Goal: Information Seeking & Learning: Learn about a topic

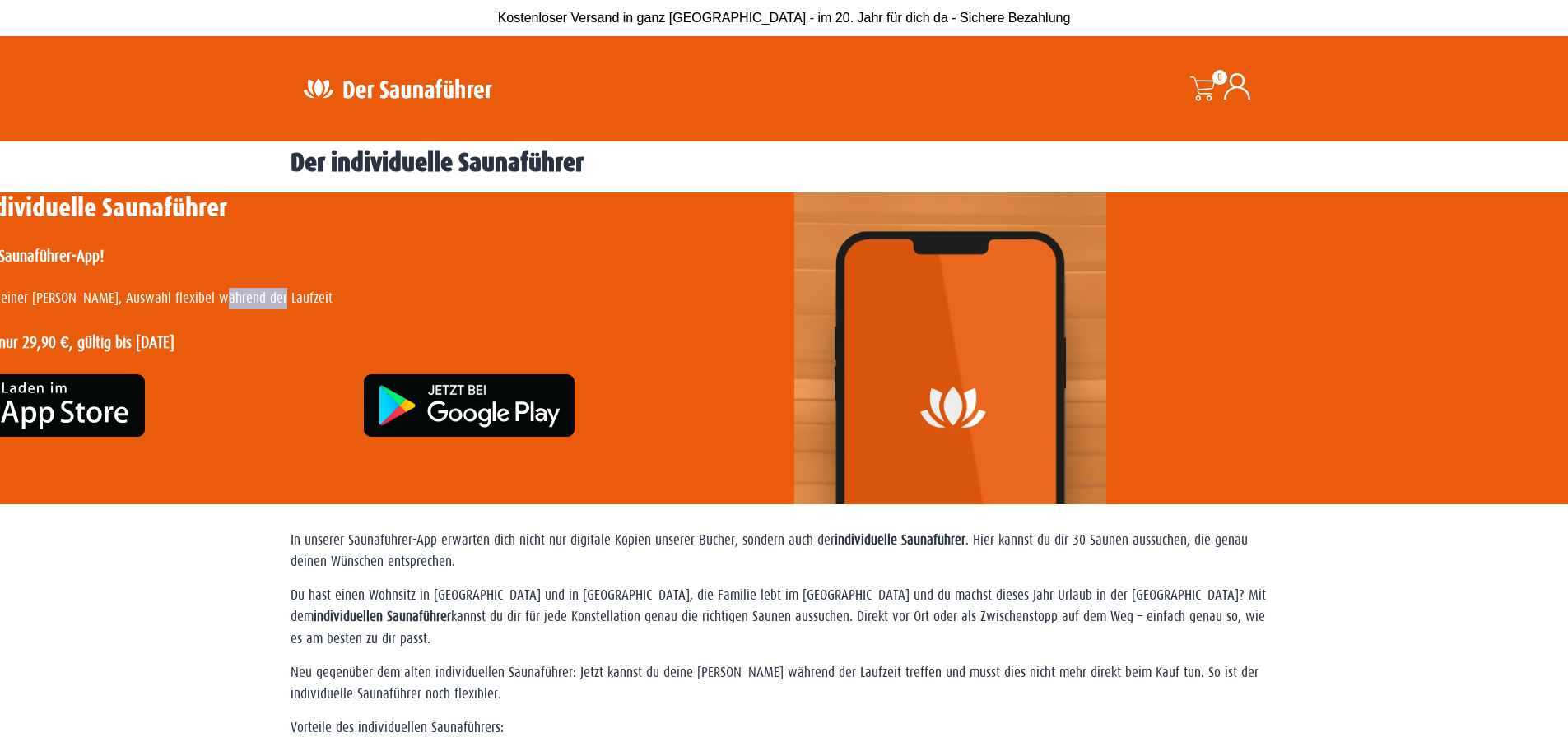
drag, startPoint x: 213, startPoint y: 277, endPoint x: 455, endPoint y: 283, distance: 242.1
click at [455, 283] on div "Der individuelle Saunaführer Nur in der Saunaführer-App! 30 Saunen deiner Wahl,…" at bounding box center [355, 348] width 840 height 312
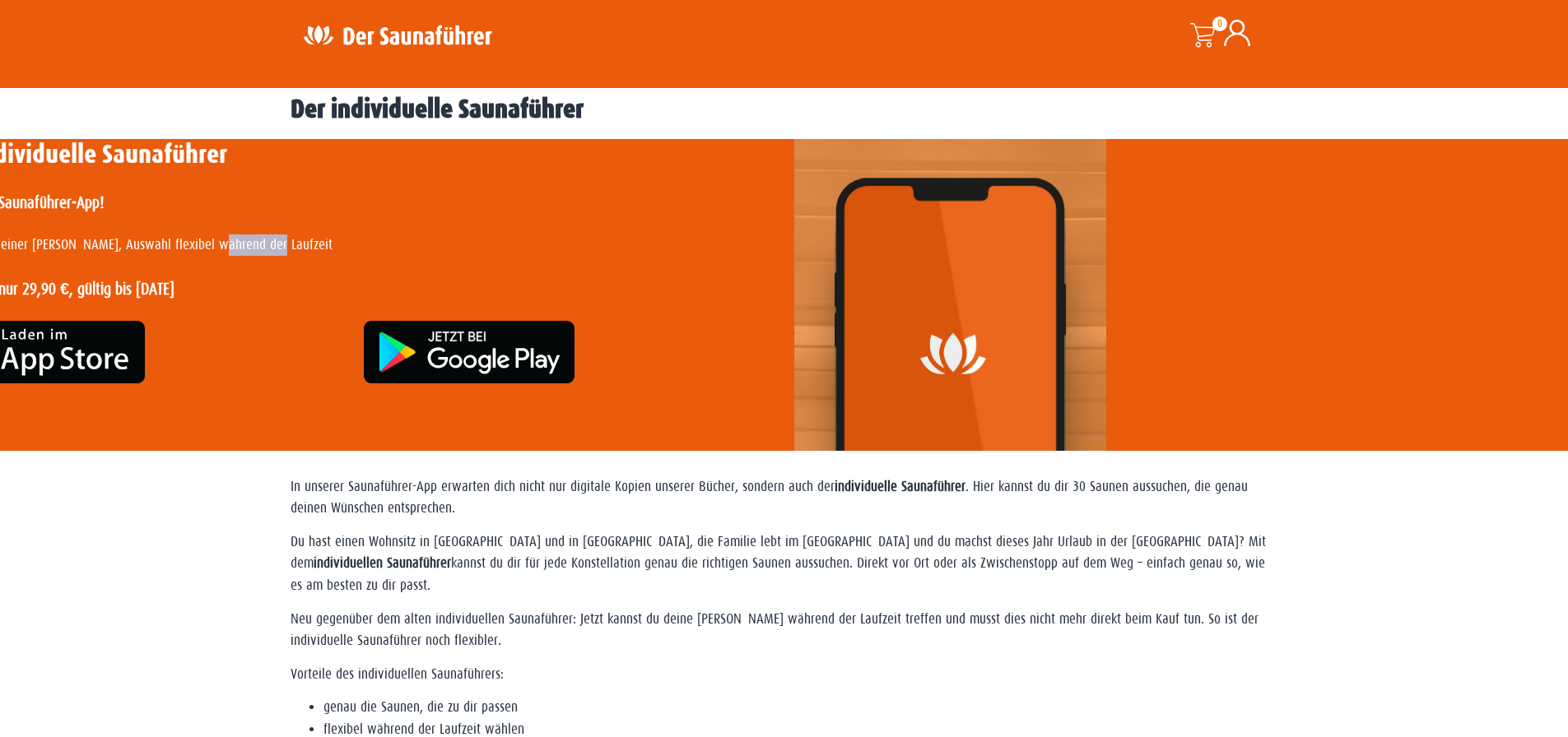
scroll to position [82, 0]
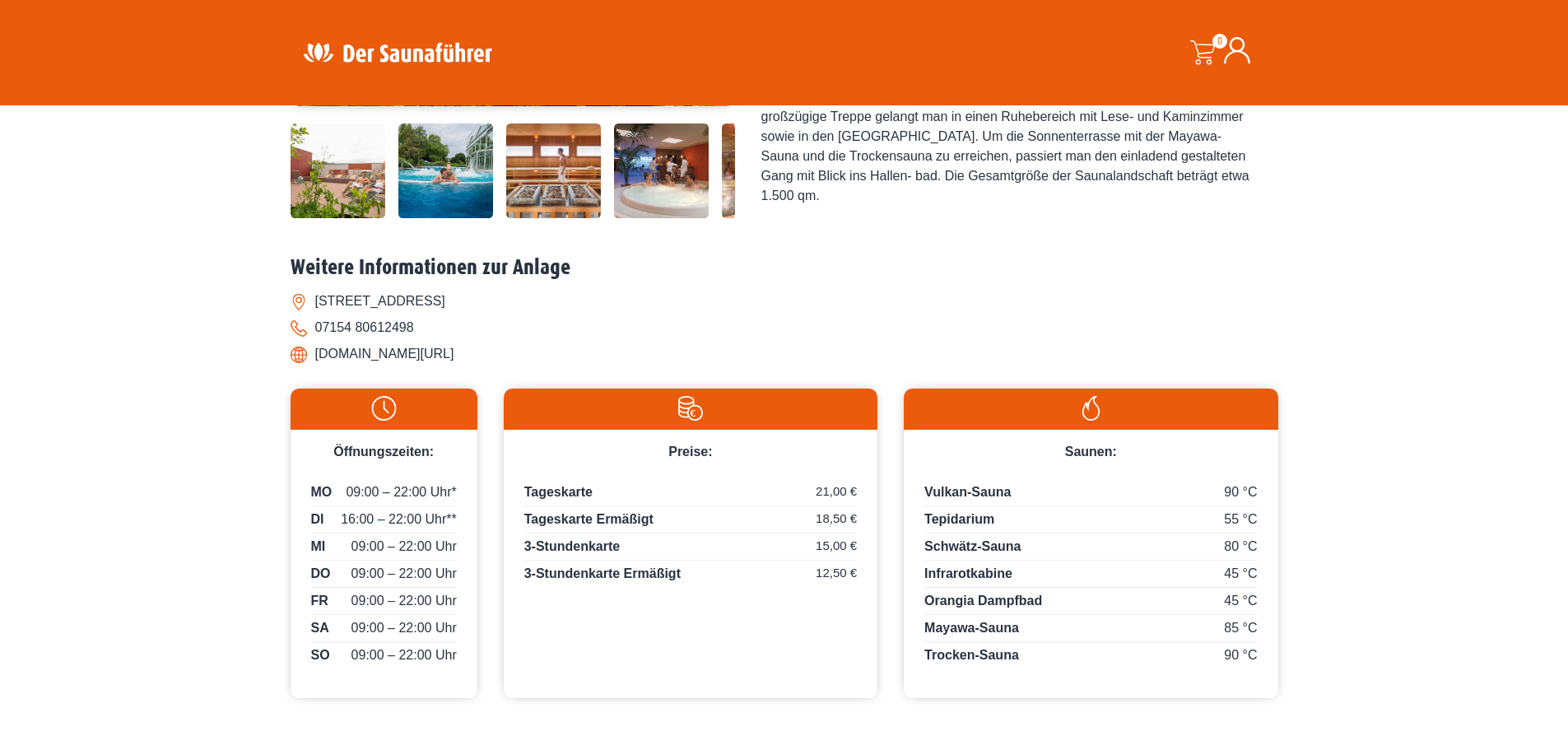
scroll to position [329, 0]
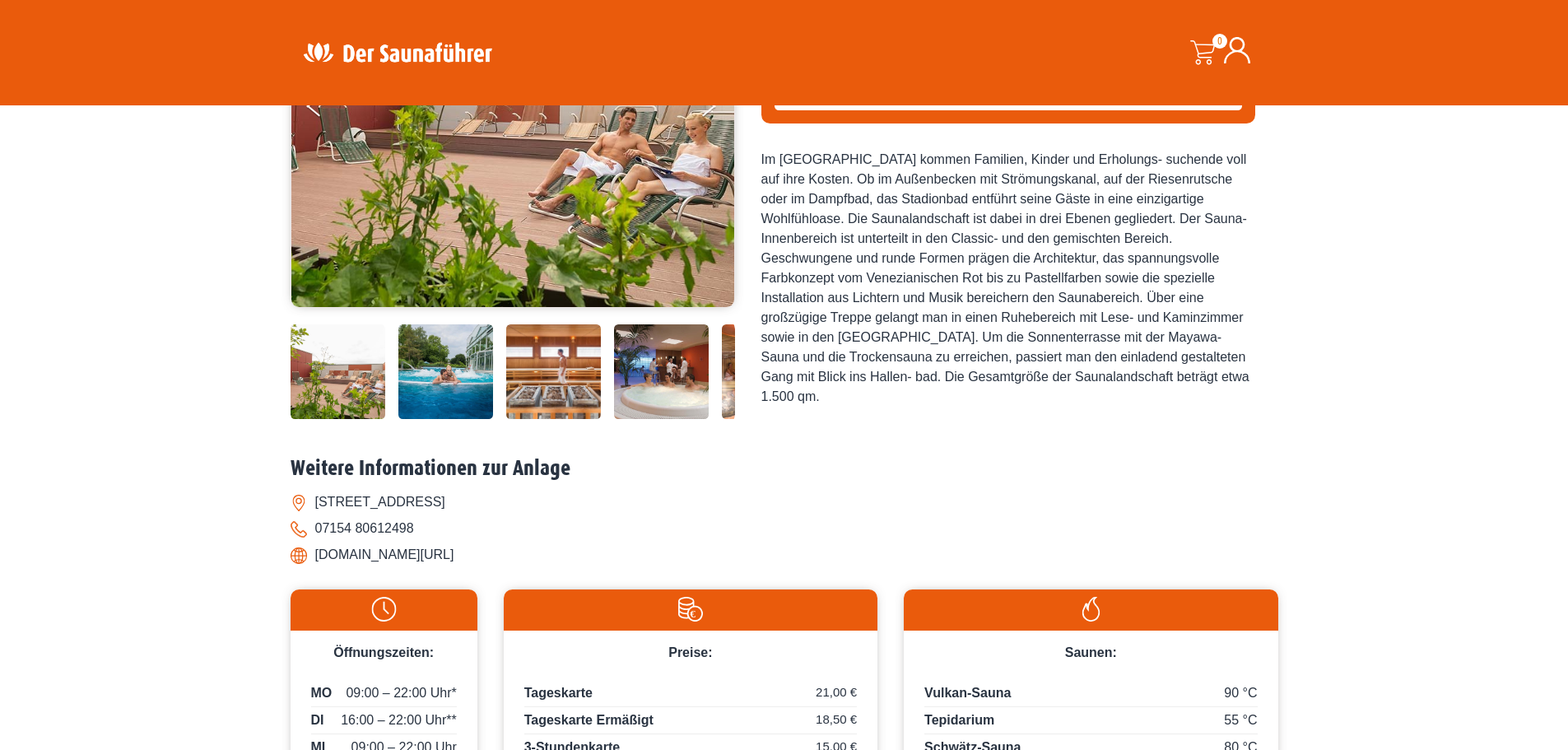
click at [436, 389] on img at bounding box center [446, 371] width 94 height 94
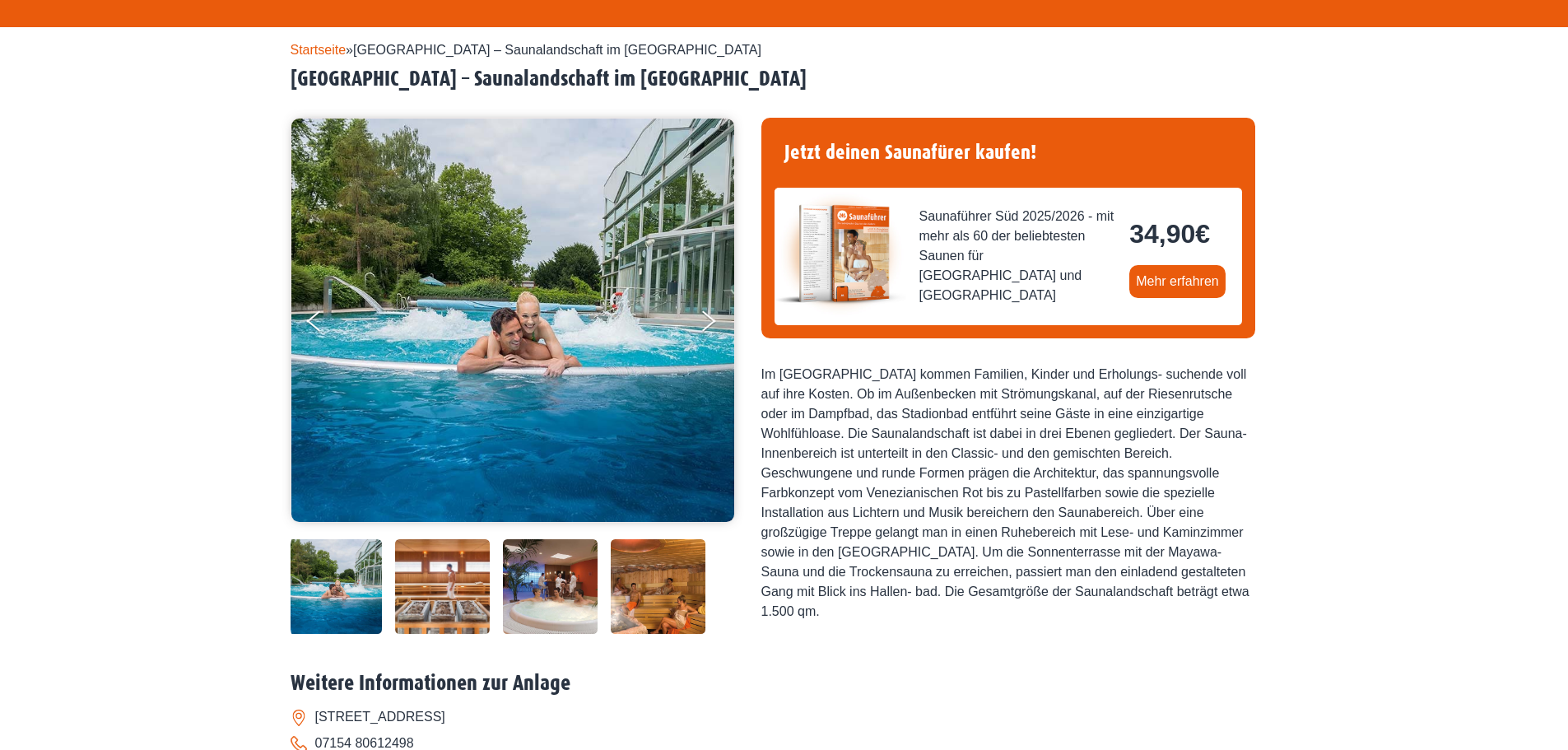
scroll to position [0, 0]
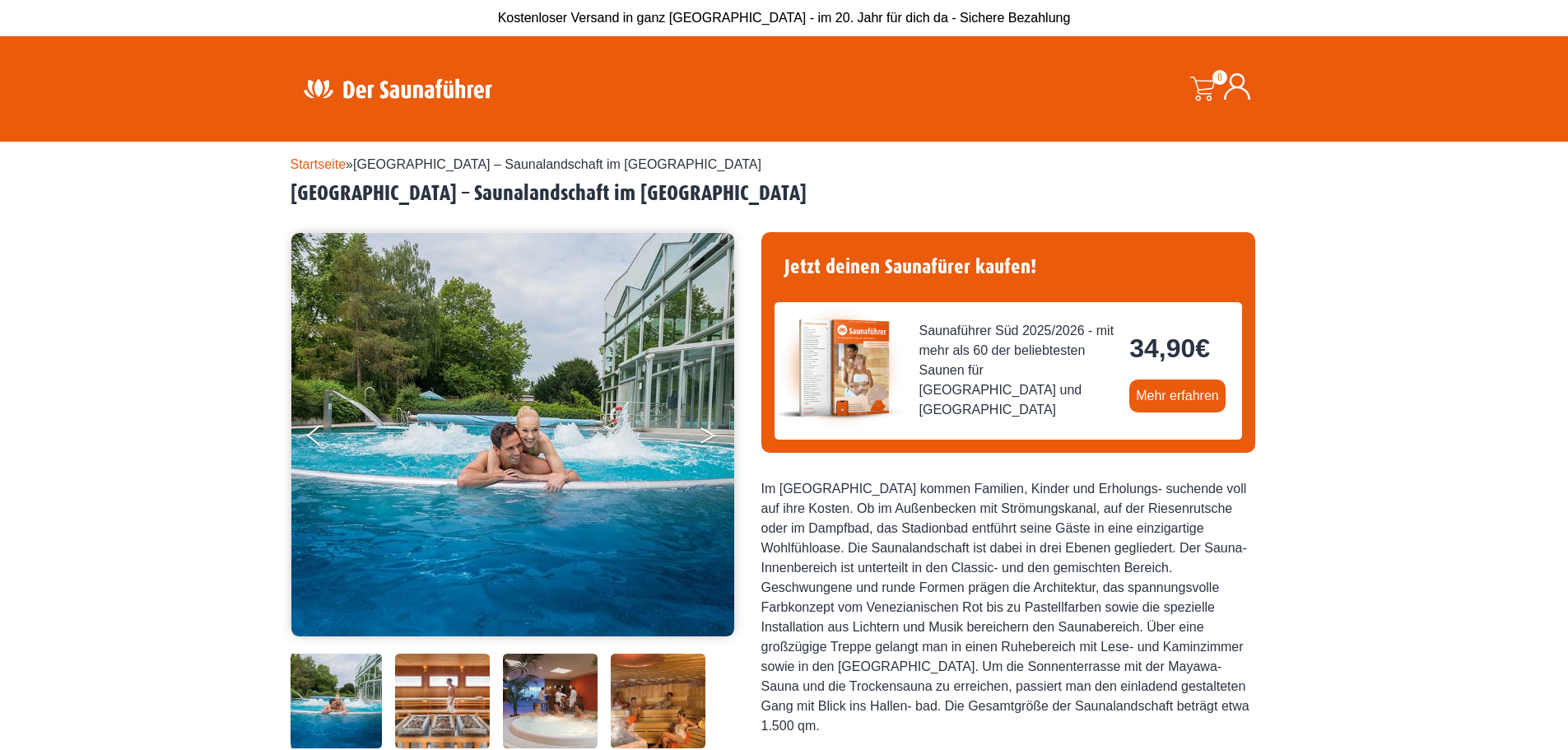
click at [706, 439] on icon "Next" at bounding box center [707, 439] width 15 height 10
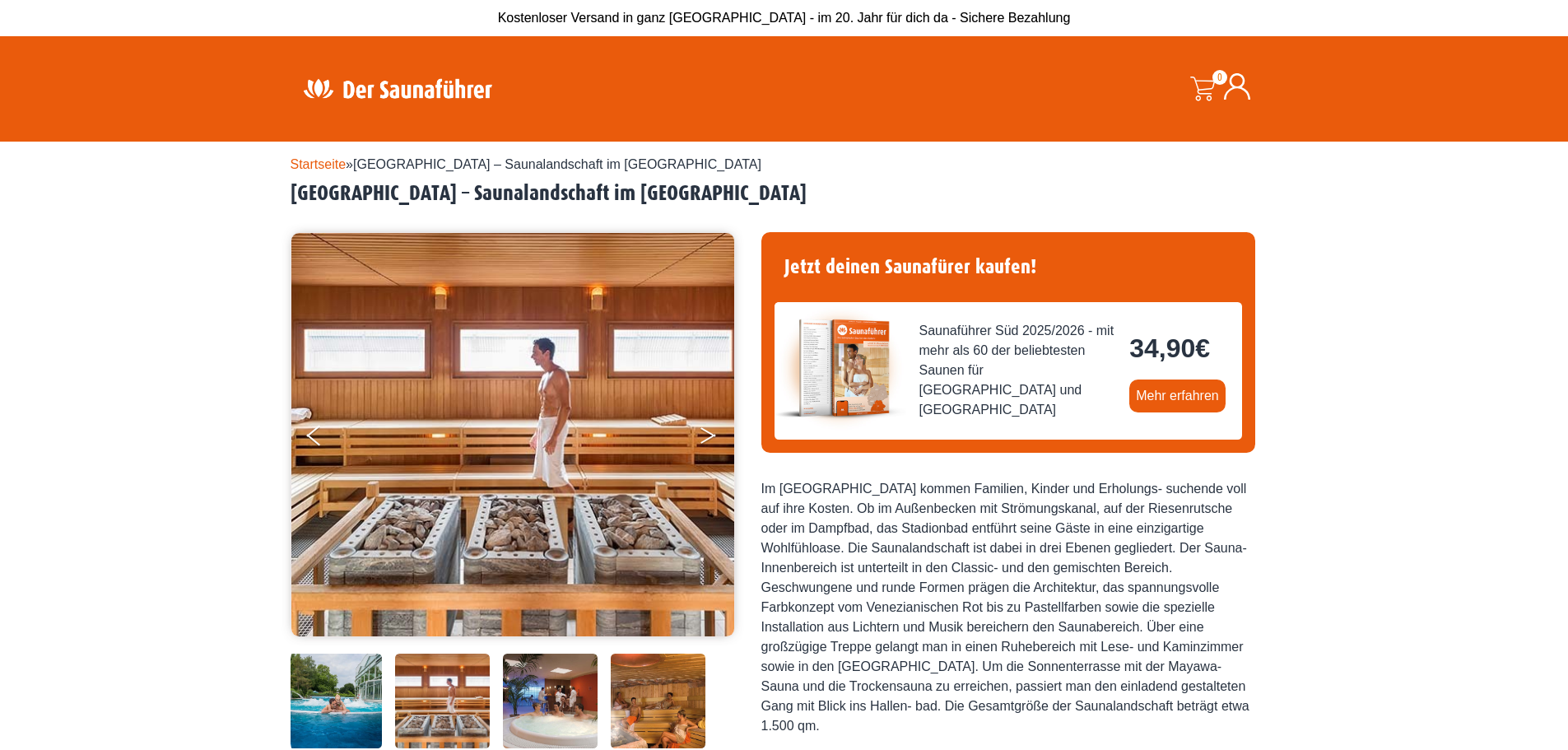
click at [708, 439] on icon "Next" at bounding box center [707, 439] width 15 height 10
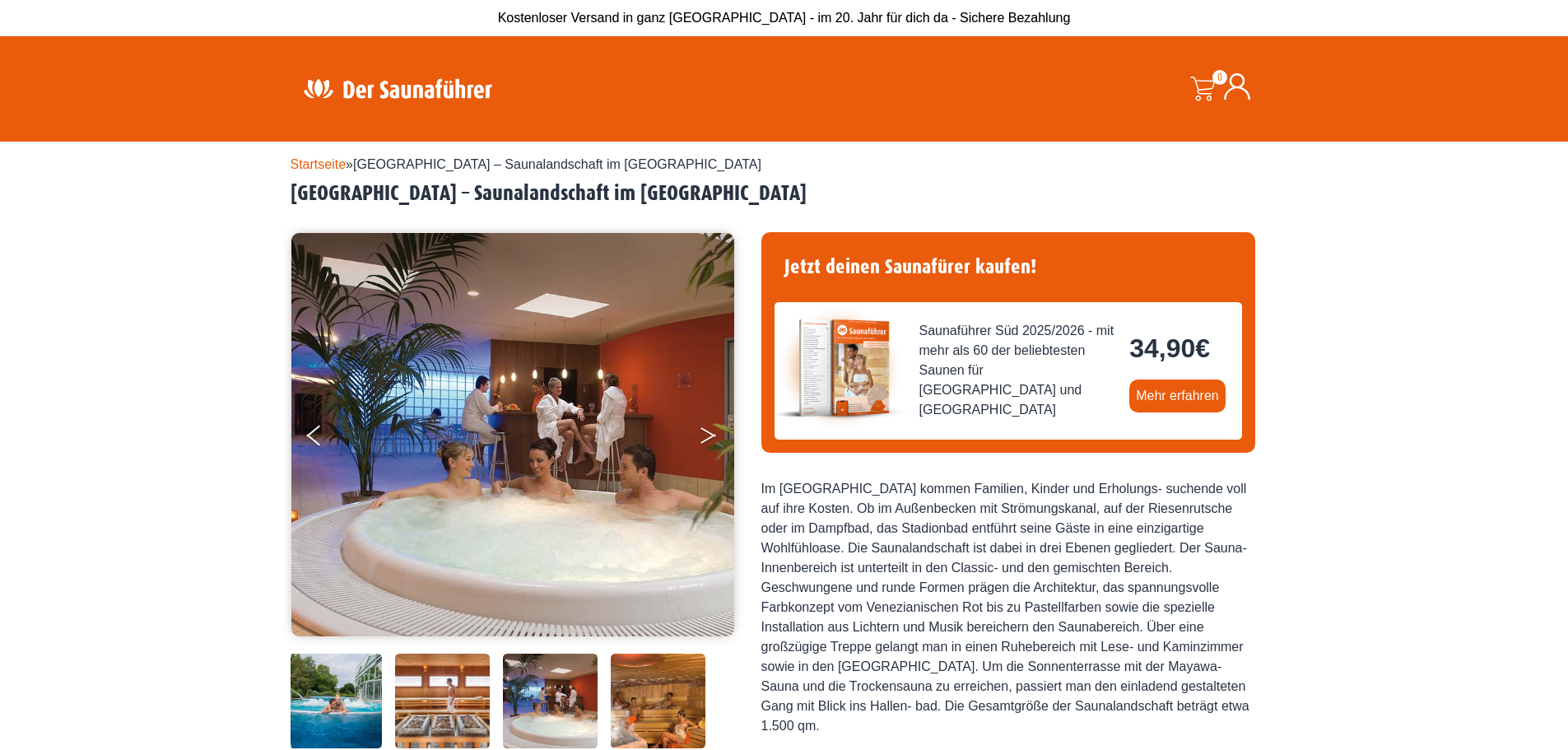
click at [708, 439] on icon "Next" at bounding box center [707, 439] width 15 height 10
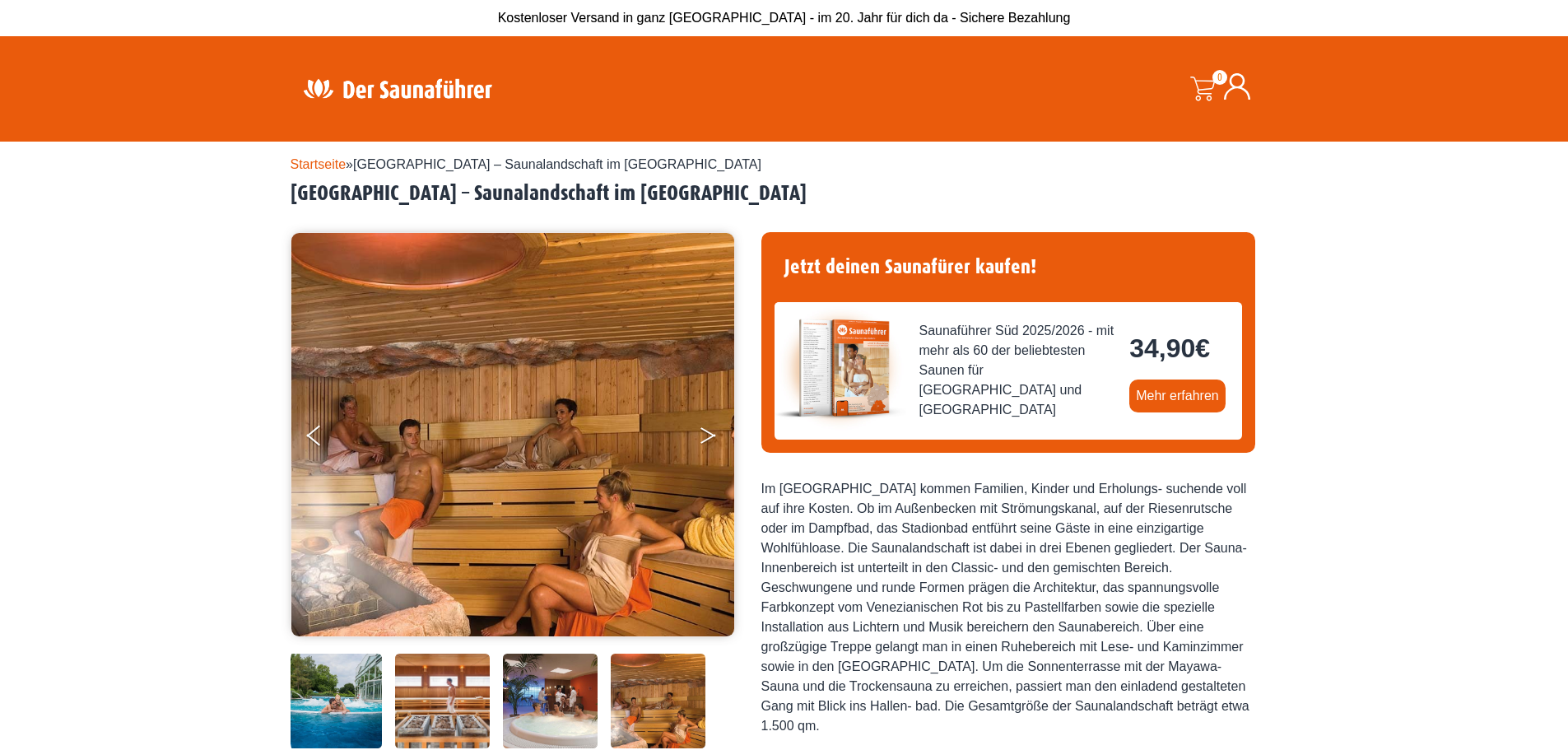
click at [708, 439] on icon "Next" at bounding box center [707, 439] width 15 height 10
click at [708, 436] on button "Next" at bounding box center [719, 439] width 41 height 41
click at [698, 440] on button "Next" at bounding box center [719, 439] width 41 height 41
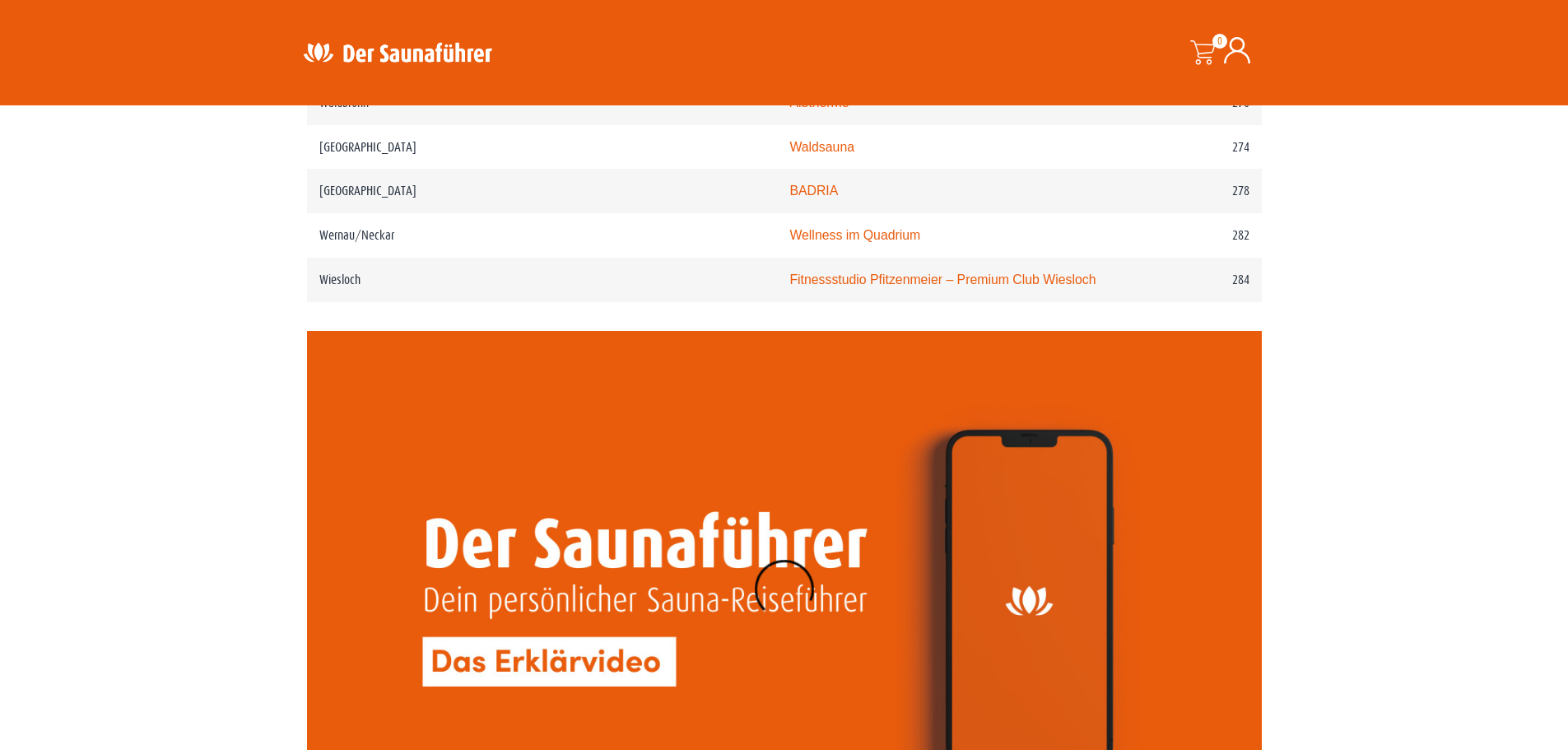
scroll to position [3952, 0]
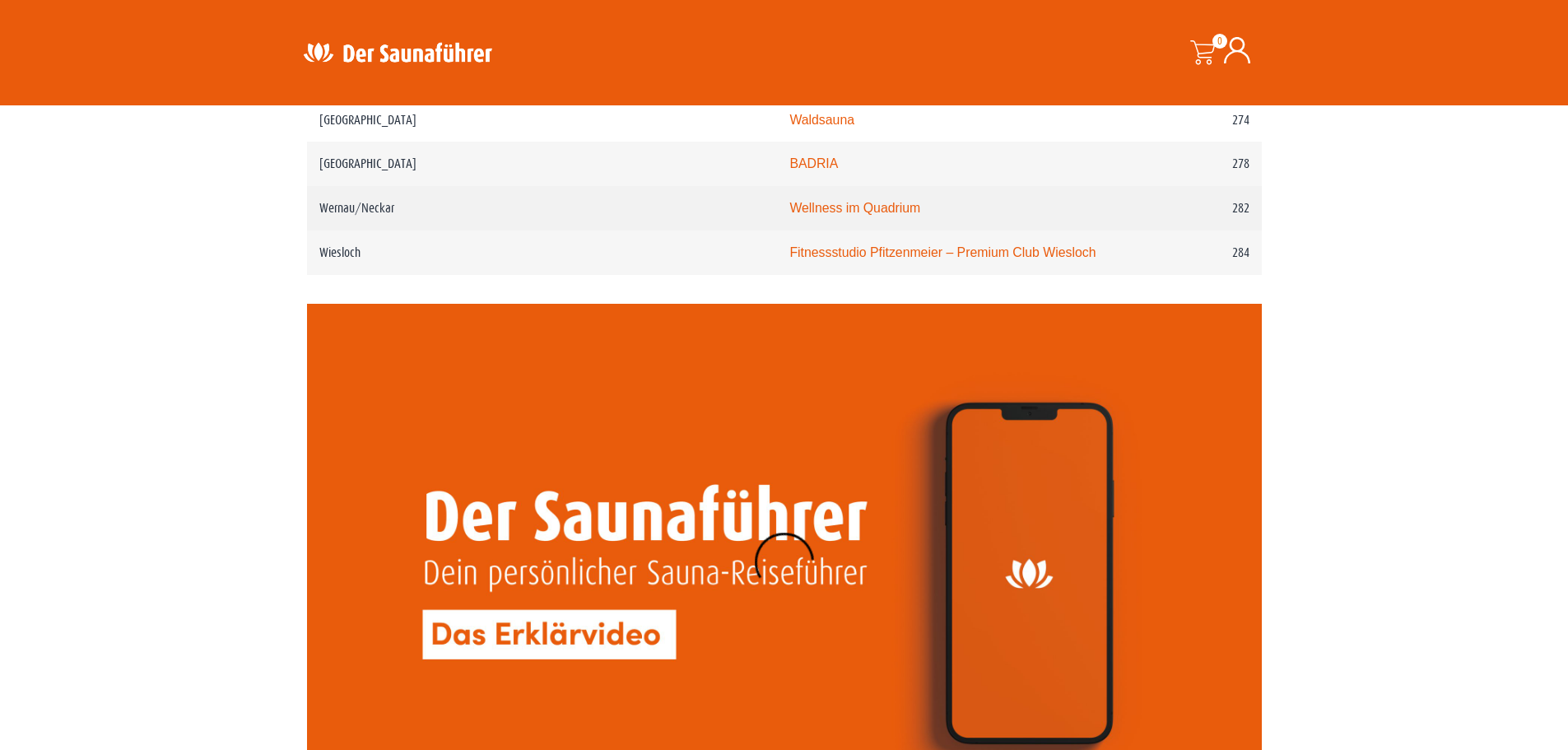
click at [789, 201] on link "Wellness im Quadrium" at bounding box center [855, 207] width 131 height 14
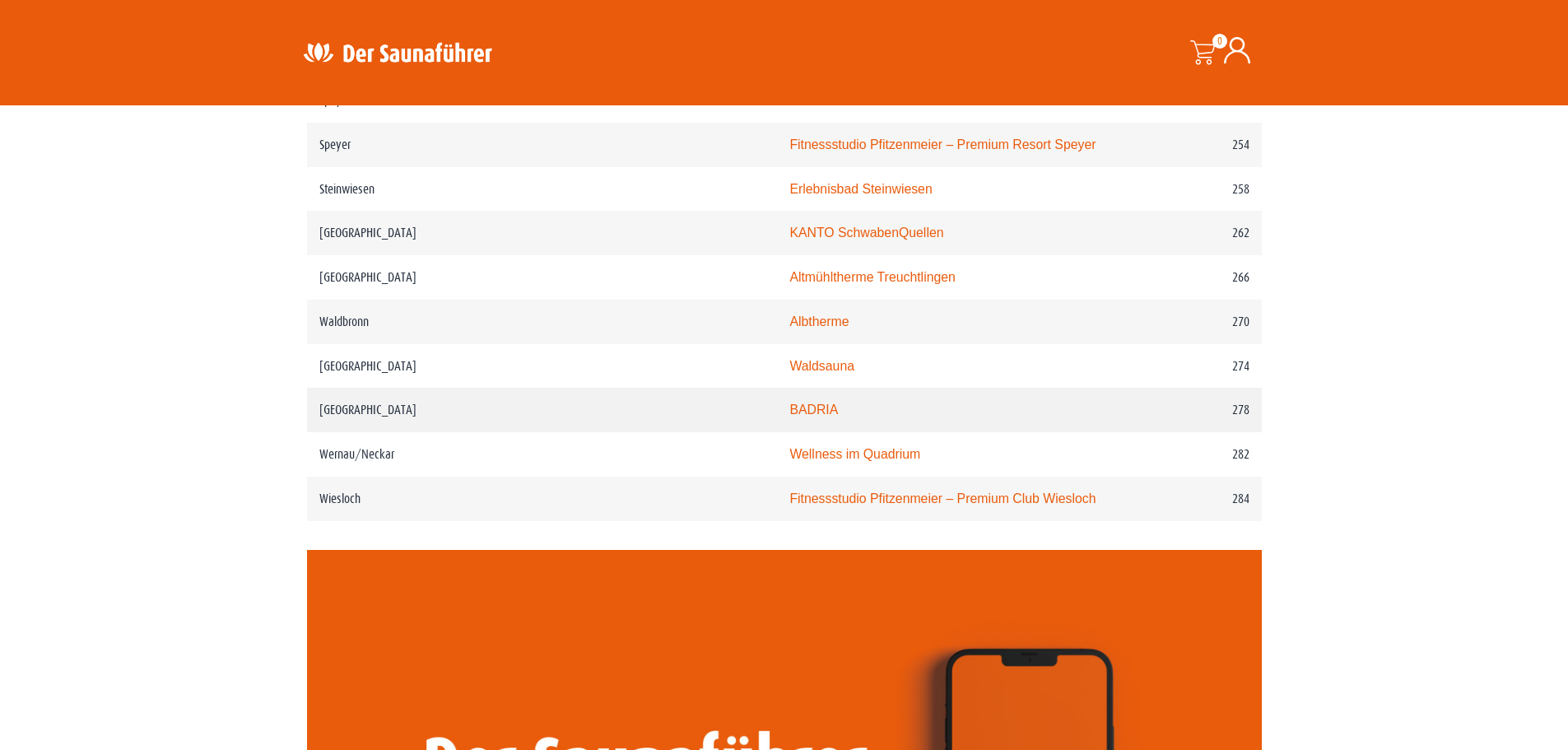
scroll to position [3705, 0]
click at [789, 315] on link "Albtherme" at bounding box center [819, 322] width 60 height 14
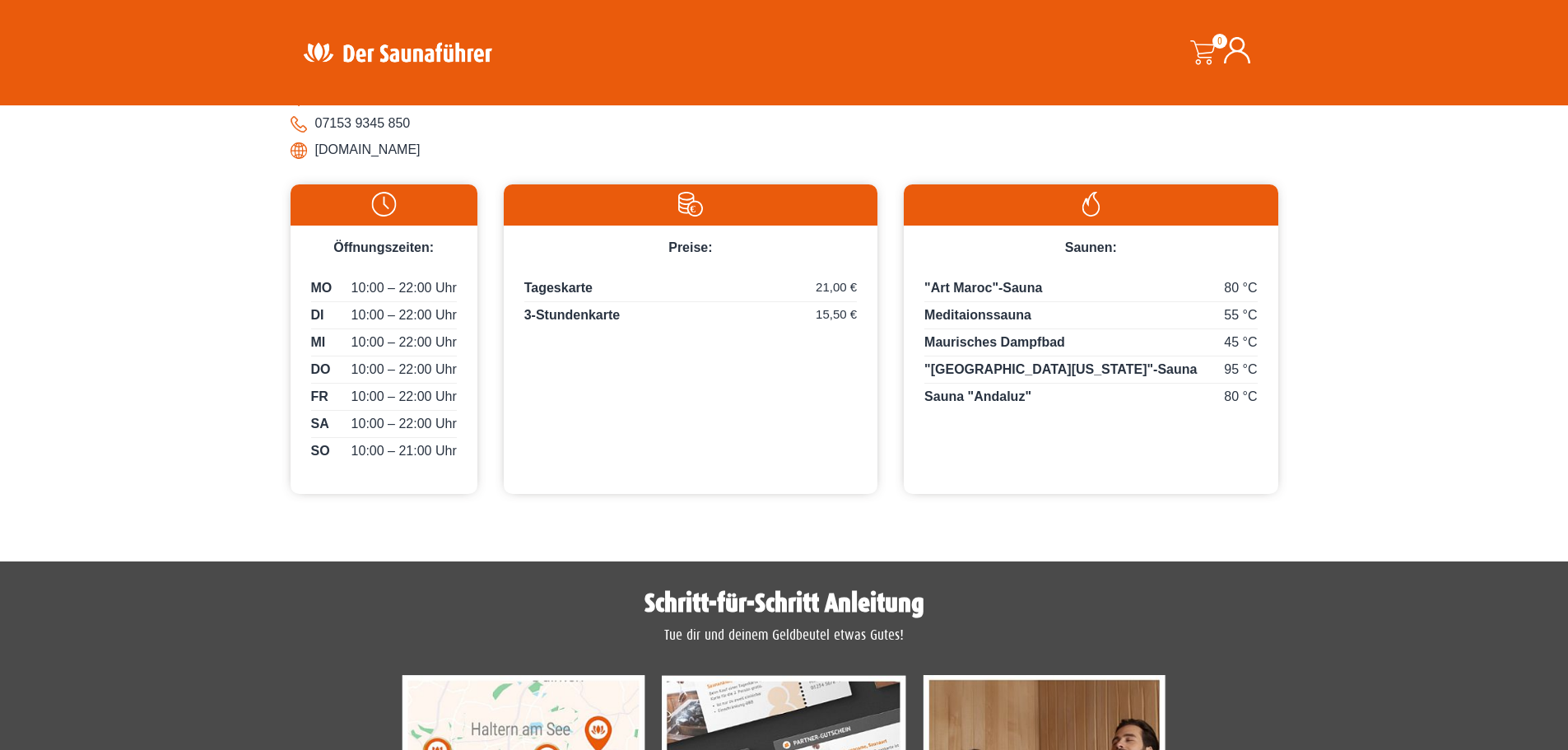
scroll to position [741, 0]
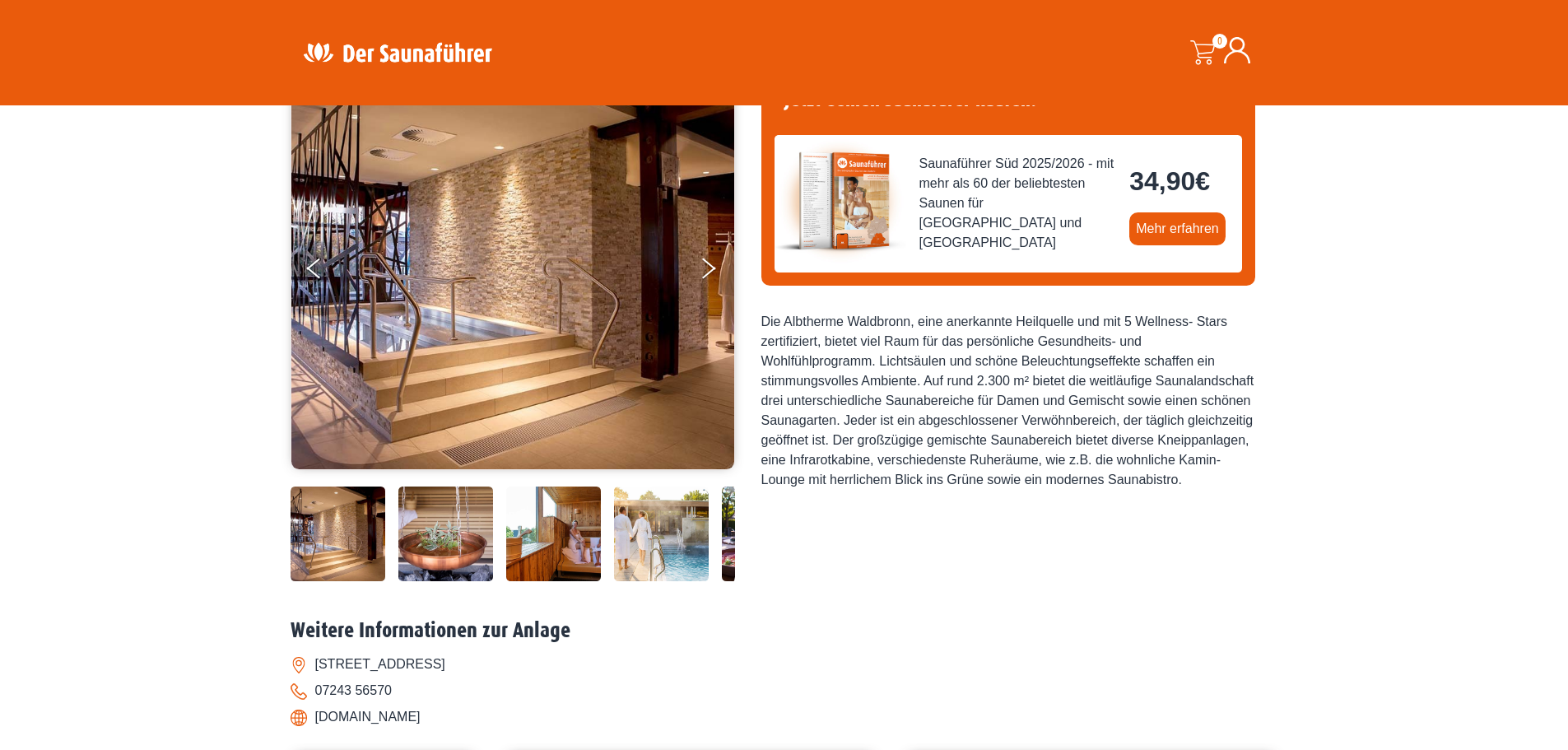
scroll to position [165, 0]
